Goal: Task Accomplishment & Management: Manage account settings

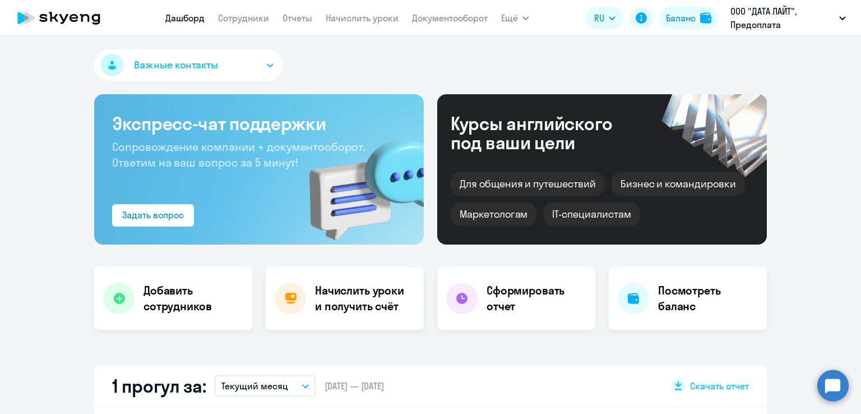
select select "30"
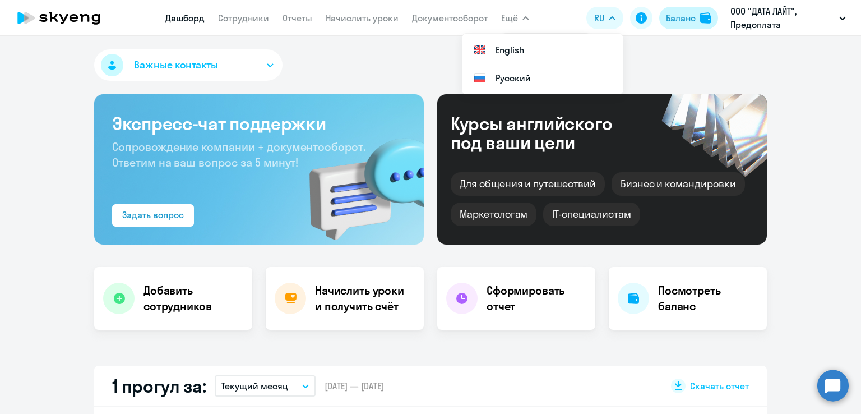
click at [669, 17] on div "Баланс" at bounding box center [681, 17] width 30 height 13
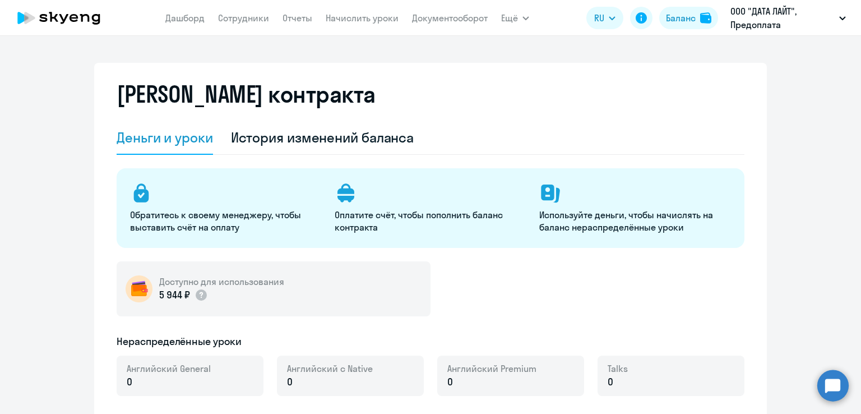
select select "english_adult_not_native_speaker"
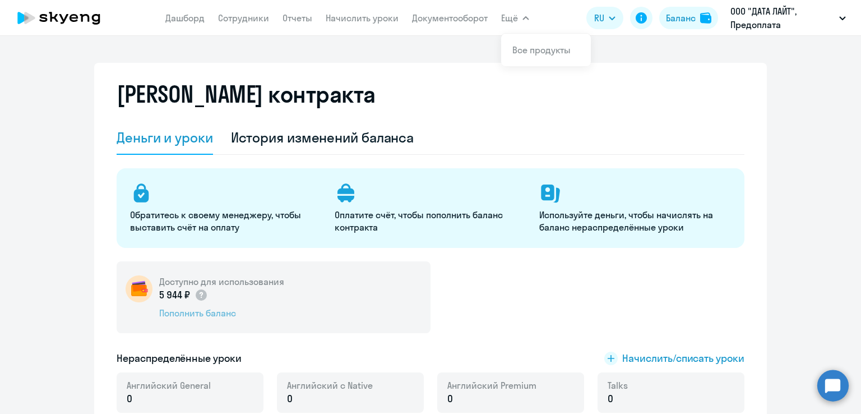
click at [220, 310] on div "Пополнить баланс" at bounding box center [221, 313] width 125 height 12
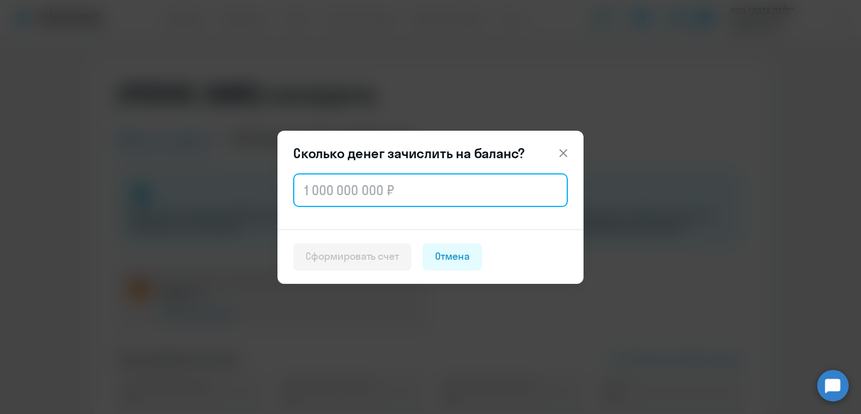
click at [365, 196] on input "text" at bounding box center [430, 190] width 275 height 34
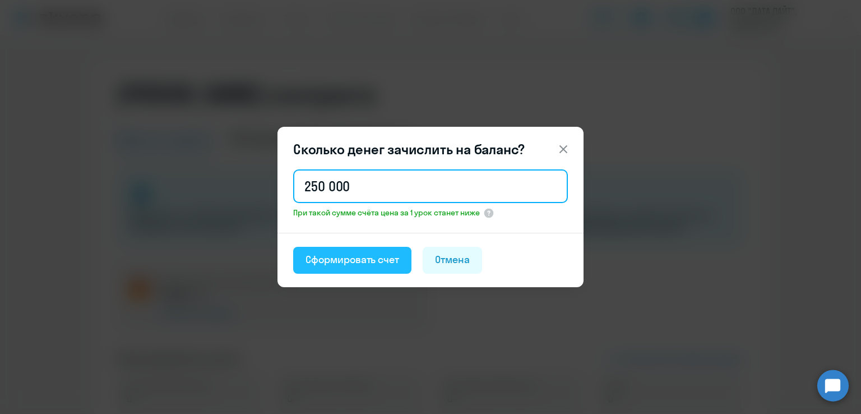
type input "250 000"
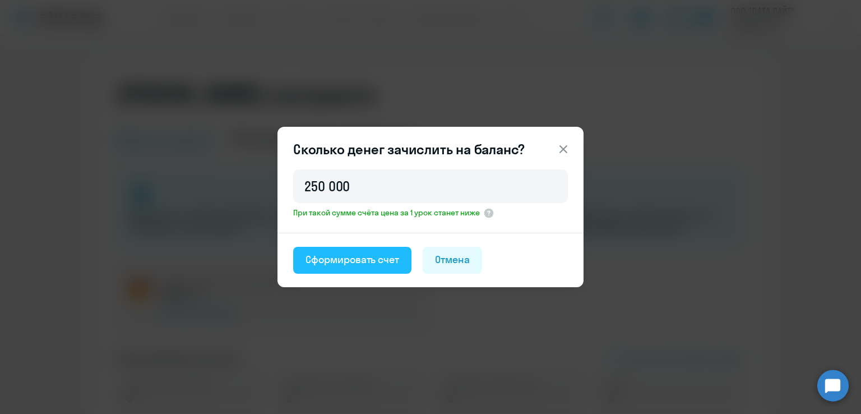
click at [374, 249] on button "Сформировать счет" at bounding box center [352, 260] width 118 height 27
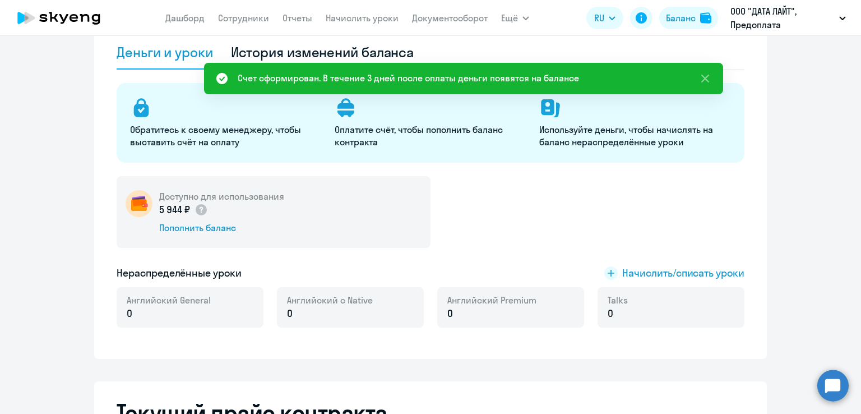
scroll to position [89, 0]
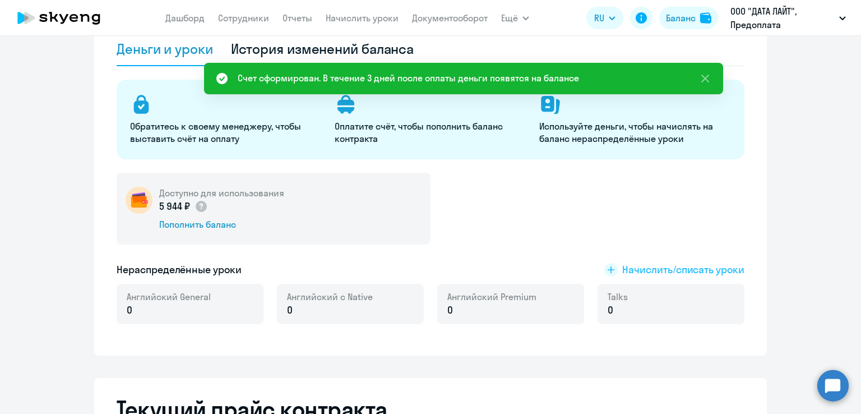
click at [628, 273] on span "Начислить/списать уроки" at bounding box center [683, 269] width 122 height 15
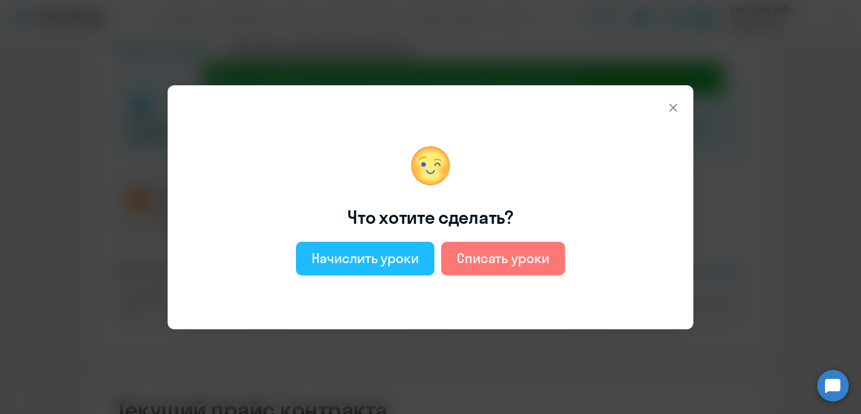
click at [356, 261] on div "Начислить уроки" at bounding box center [365, 258] width 107 height 18
select select "english_adult_not_native_speaker"
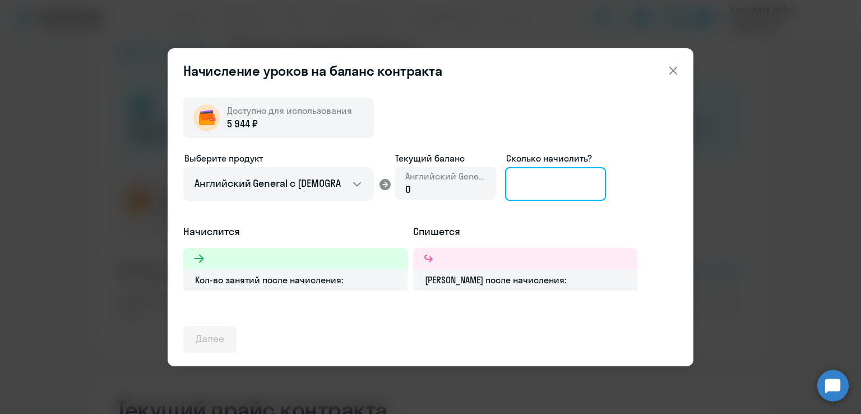
click at [547, 182] on input at bounding box center [555, 184] width 101 height 34
type input "2"
type input "4"
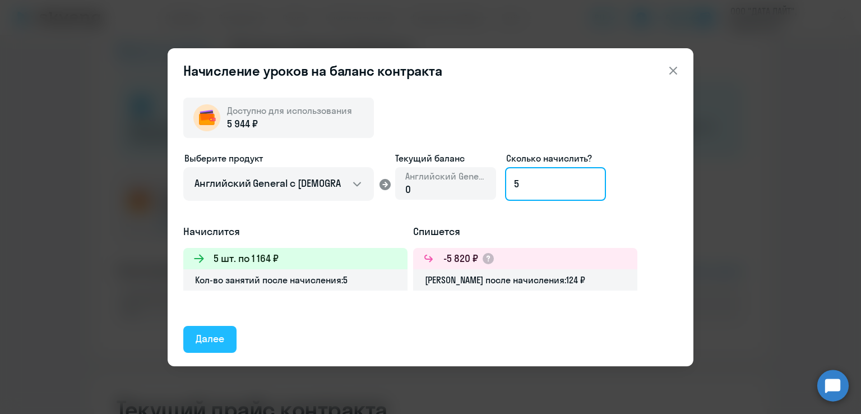
type input "5"
click at [215, 341] on div "Далее" at bounding box center [210, 338] width 29 height 15
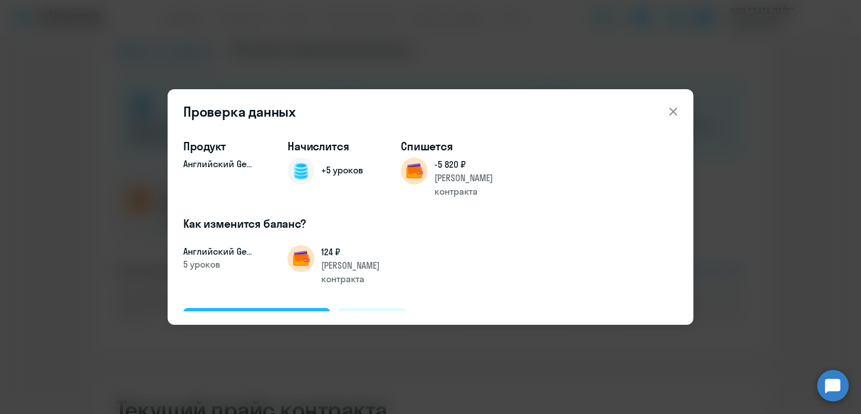
click at [274, 313] on div "Подтвердить и начислить" at bounding box center [257, 320] width 122 height 15
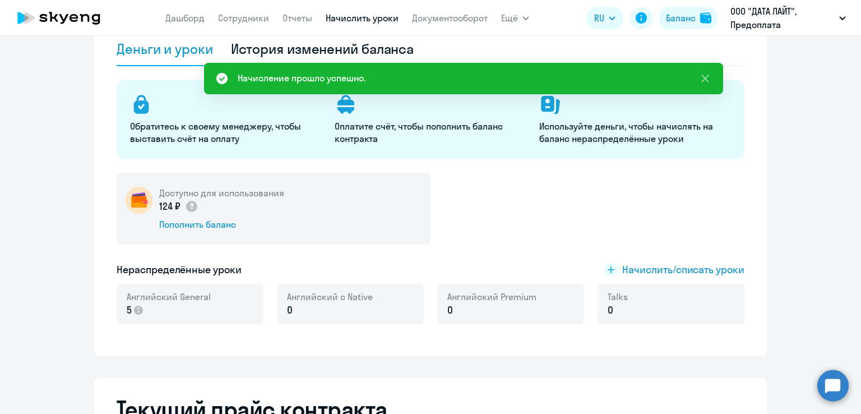
click at [379, 13] on link "Начислить уроки" at bounding box center [362, 17] width 73 height 11
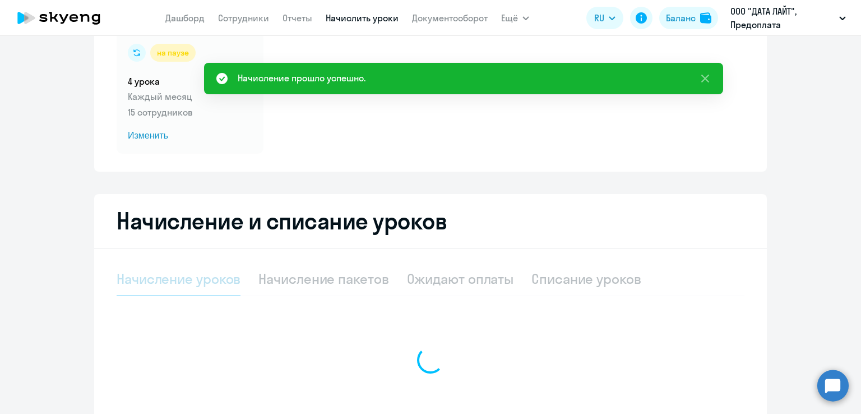
select select "10"
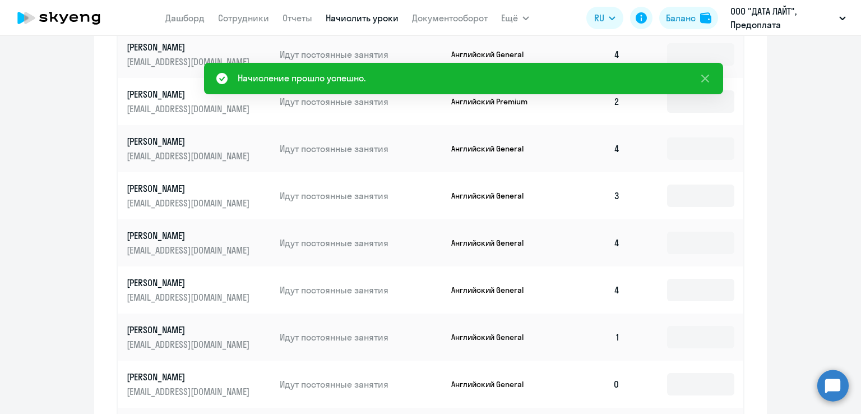
scroll to position [670, 0]
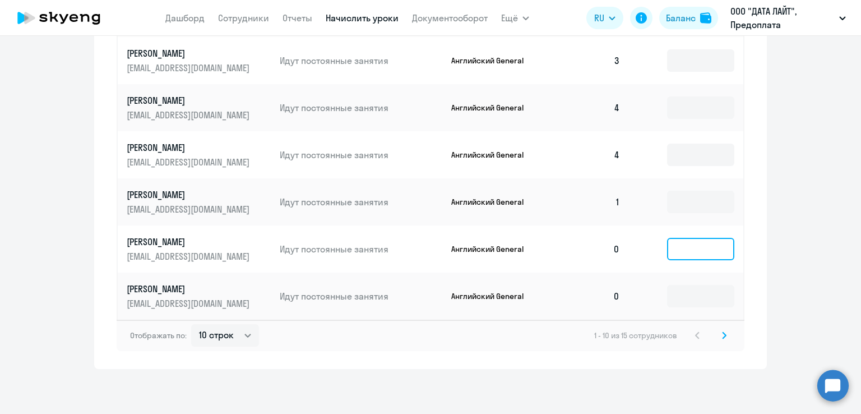
click at [694, 254] on input at bounding box center [700, 249] width 67 height 22
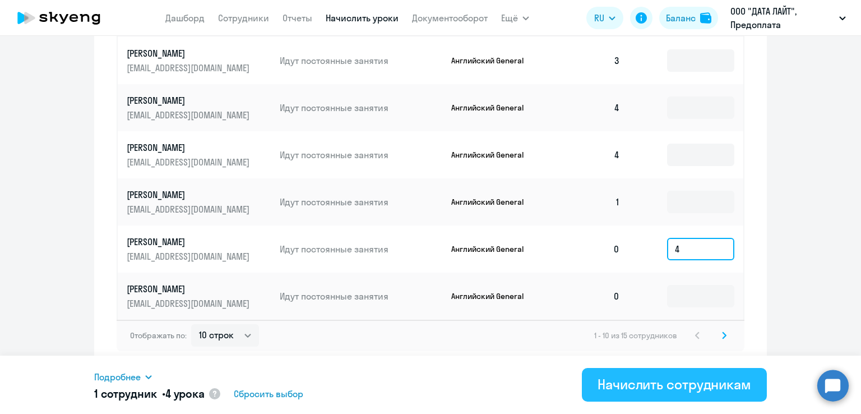
type input "4"
click at [689, 387] on div "Начислить сотрудникам" at bounding box center [674, 384] width 154 height 18
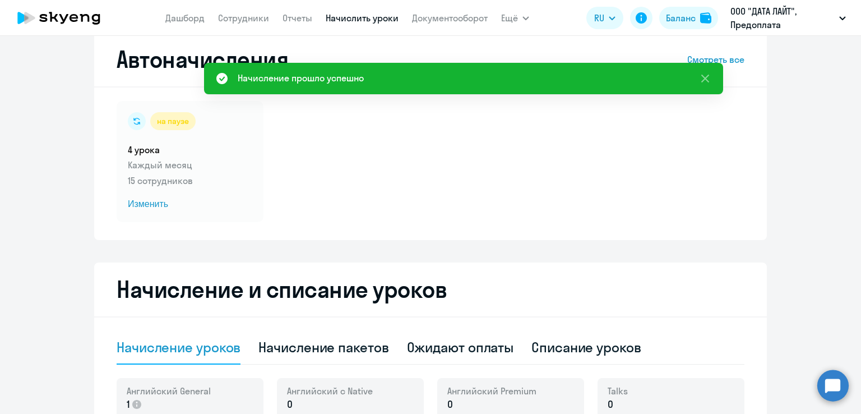
scroll to position [20, 0]
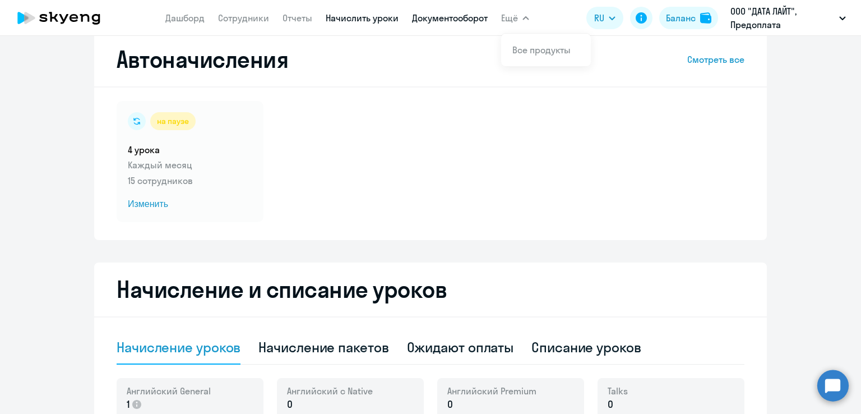
click at [448, 22] on link "Документооборот" at bounding box center [450, 17] width 76 height 11
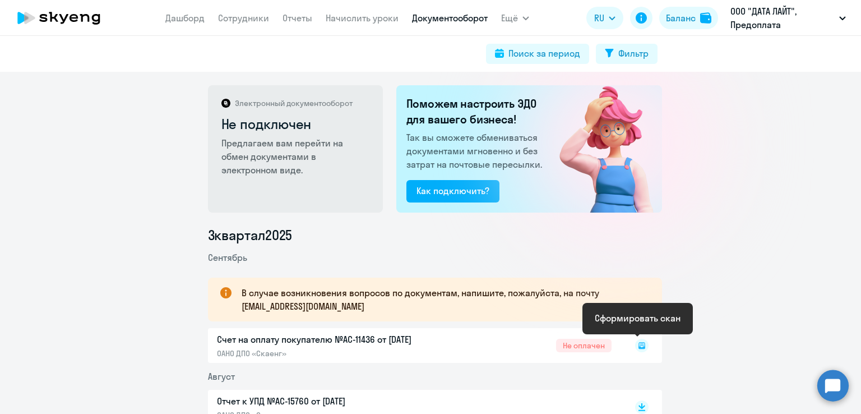
click at [637, 343] on rect at bounding box center [641, 345] width 13 height 13
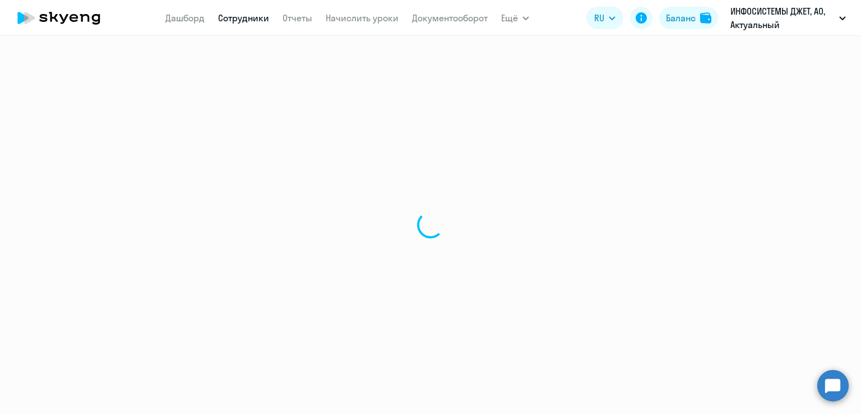
select select "30"
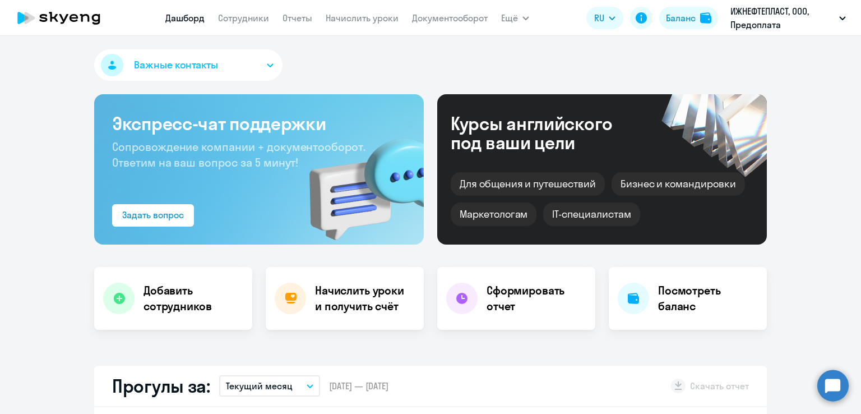
select select "30"
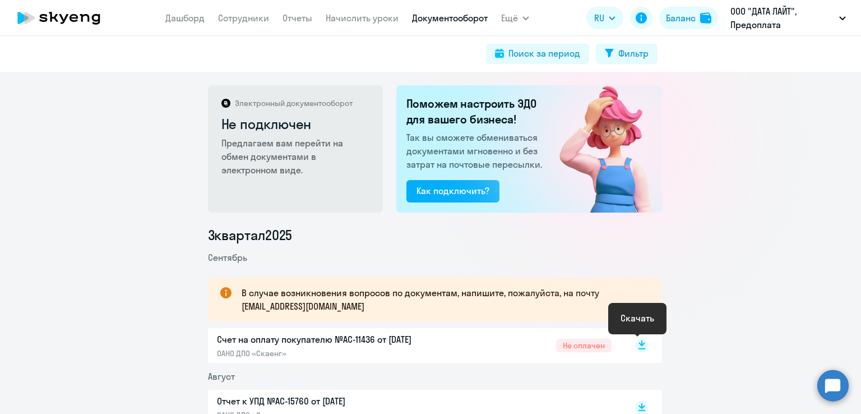
click at [638, 343] on icon at bounding box center [641, 343] width 7 height 6
